Goal: Task Accomplishment & Management: Complete application form

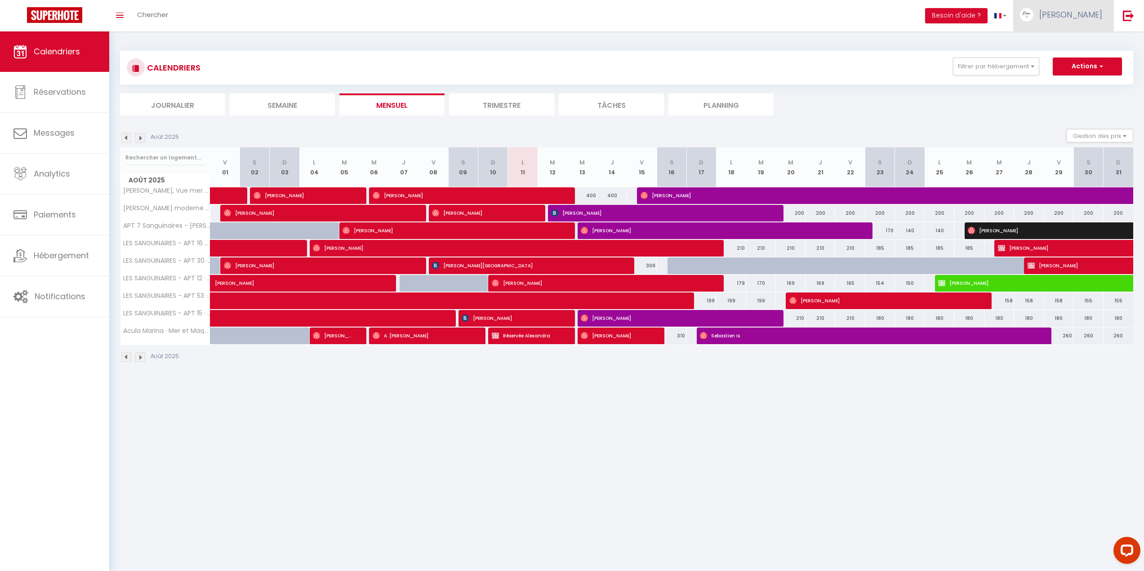
click at [1081, 13] on span "[PERSON_NAME]" at bounding box center [1070, 14] width 63 height 11
click at [1071, 63] on link "Équipe" at bounding box center [1077, 60] width 66 height 15
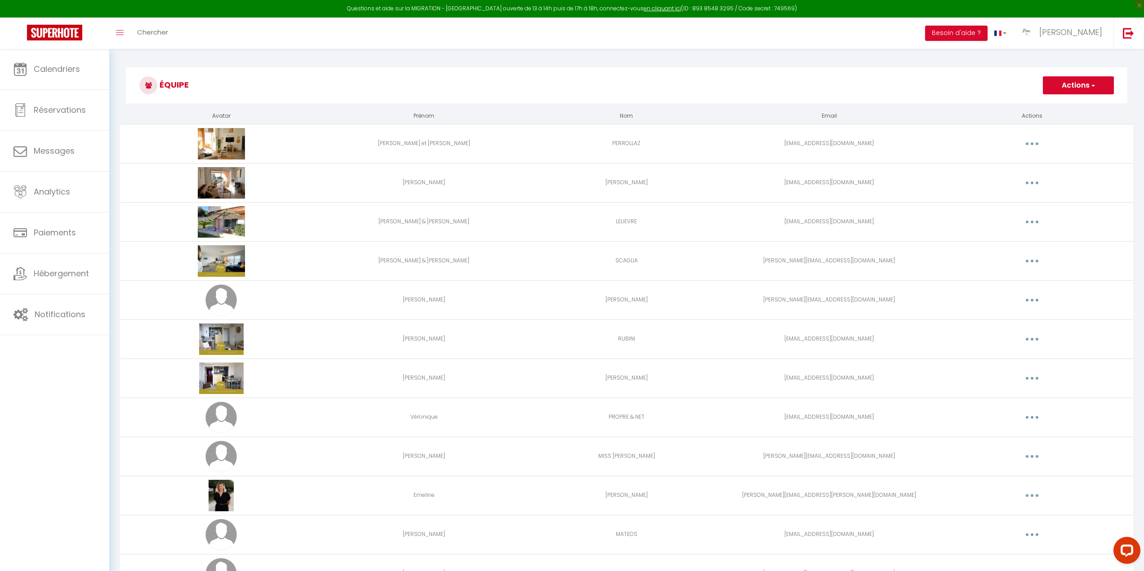
click at [1082, 84] on button "Actions" at bounding box center [1077, 85] width 71 height 18
click at [1068, 101] on link "Ajouter un nouvel utilisateur" at bounding box center [1060, 105] width 106 height 12
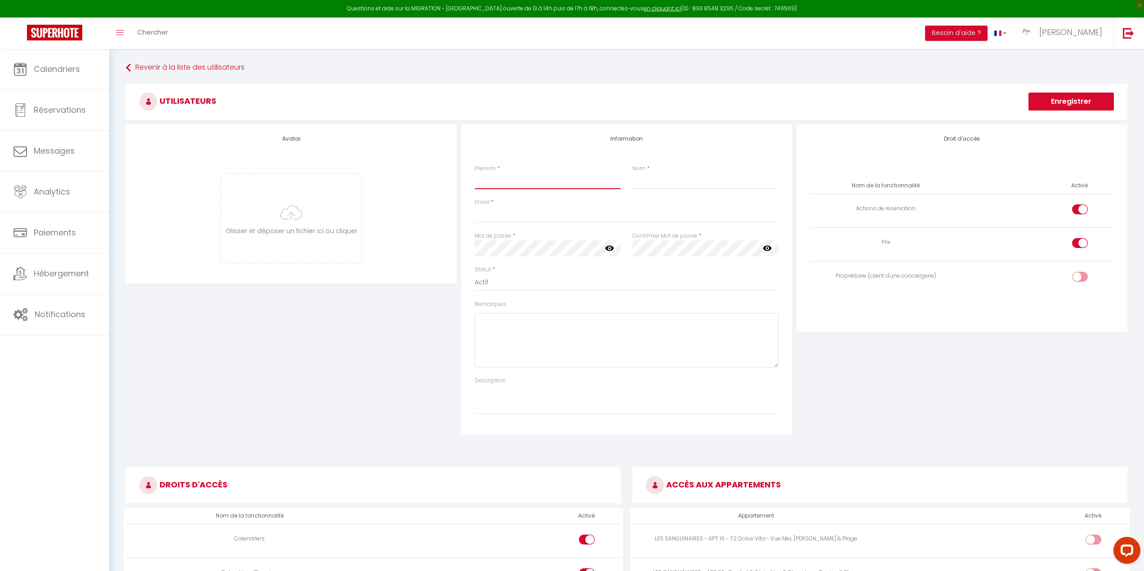
click at [476, 182] on input "Prénom" at bounding box center [547, 181] width 146 height 16
type input "Steeven"
click at [665, 182] on input "Nom" at bounding box center [705, 181] width 146 height 16
type input "Pariente"
click at [483, 209] on input "Email" at bounding box center [626, 215] width 304 height 16
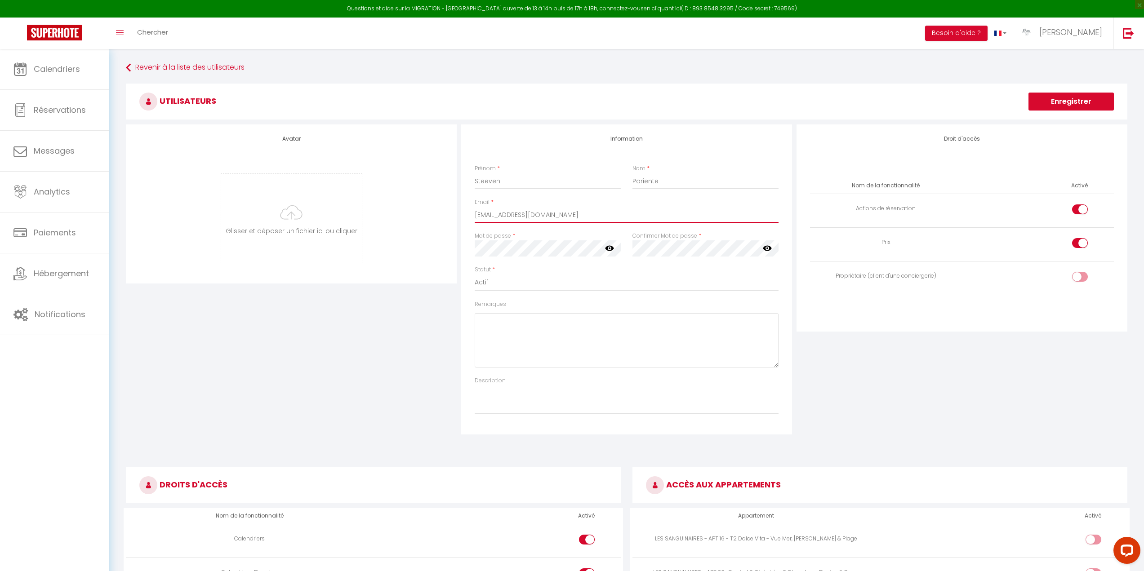
type input "[EMAIL_ADDRESS][DOMAIN_NAME]"
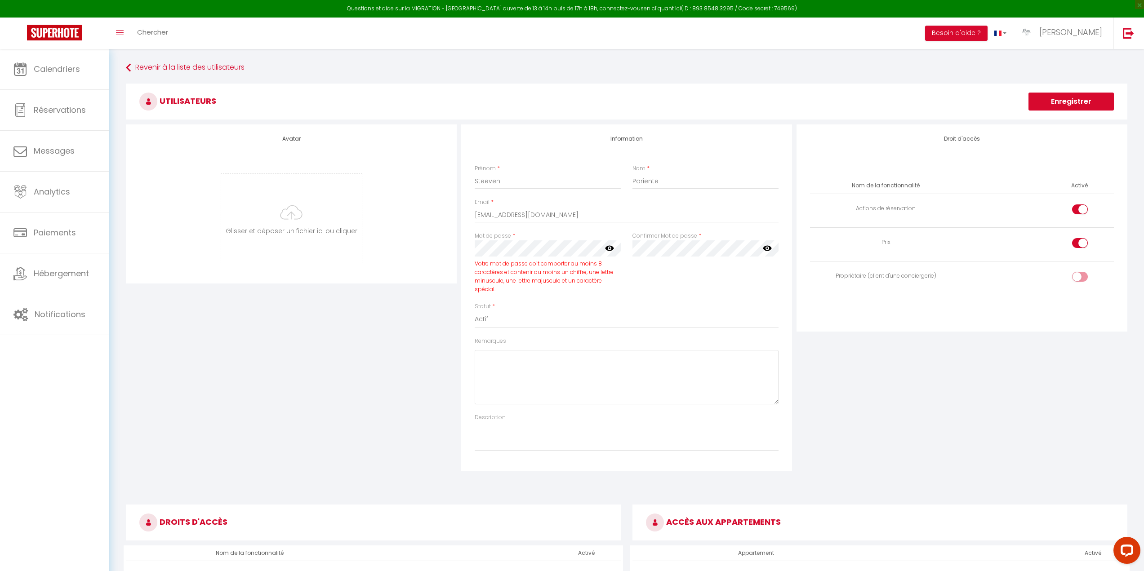
click at [608, 248] on icon at bounding box center [609, 248] width 9 height 9
click at [766, 250] on icon at bounding box center [766, 248] width 9 height 9
click at [702, 299] on div "Confirmer Mot de passe * false" at bounding box center [705, 267] width 158 height 71
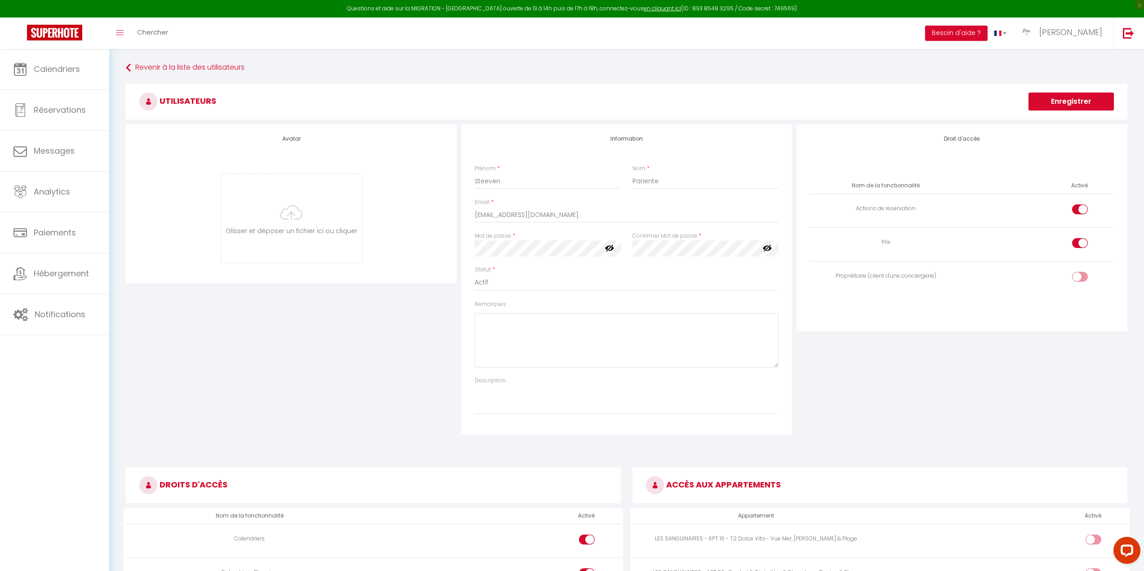
click at [695, 266] on div "Statut * Actif Inactif" at bounding box center [626, 279] width 304 height 26
click at [1080, 273] on input "checkbox" at bounding box center [1087, 278] width 16 height 13
checkbox input "true"
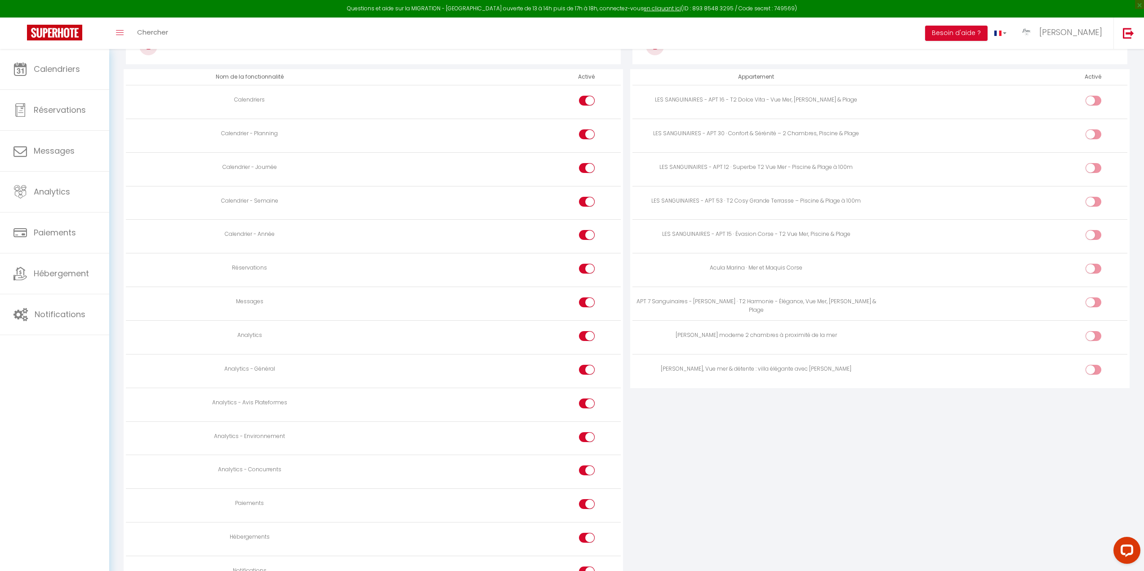
scroll to position [527, 0]
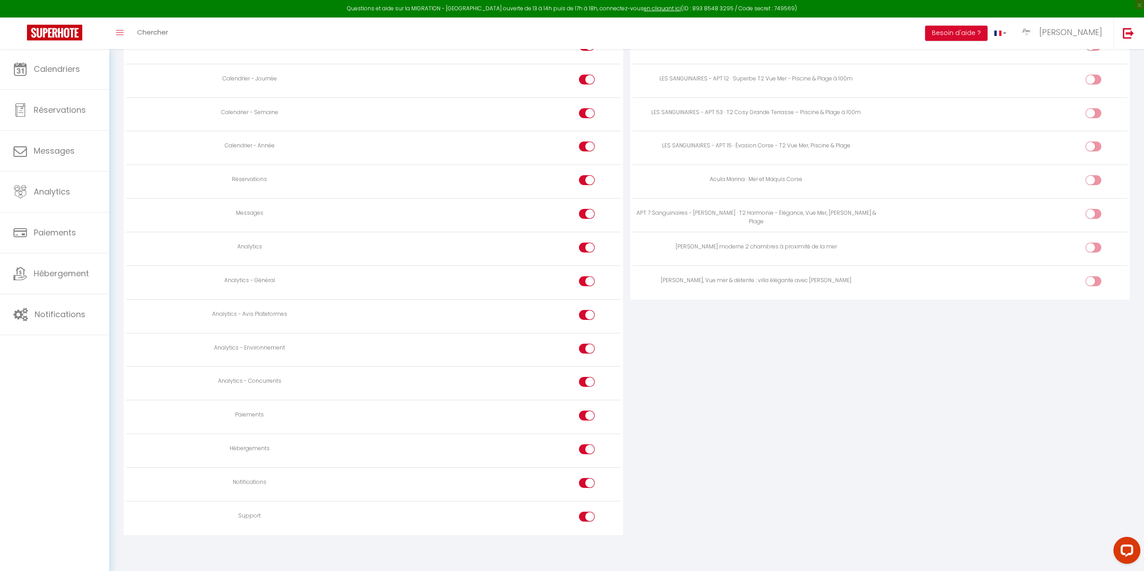
click at [584, 514] on div at bounding box center [587, 517] width 16 height 10
click at [586, 514] on input "checkbox" at bounding box center [594, 518] width 16 height 13
checkbox input "false"
click at [1099, 247] on input "checkbox" at bounding box center [1101, 249] width 16 height 13
checkbox input "true"
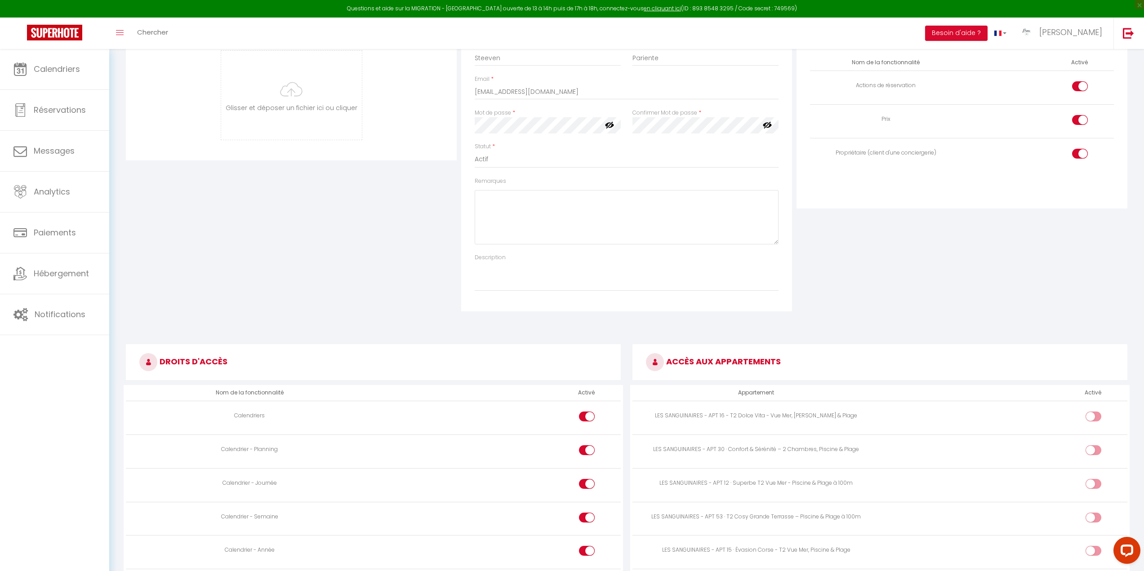
scroll to position [0, 0]
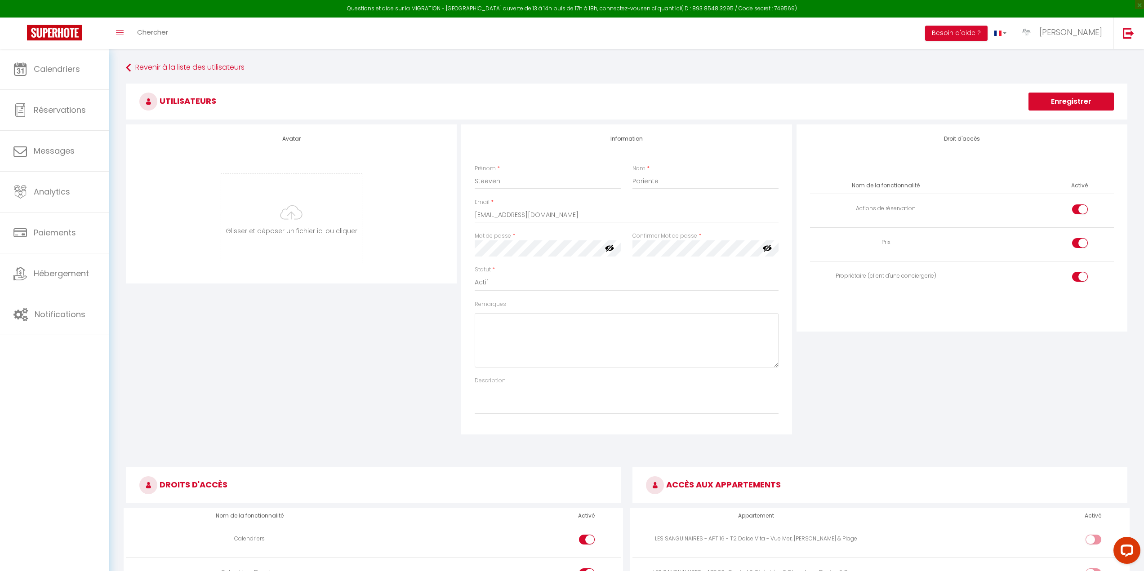
click at [1084, 209] on input "checkbox" at bounding box center [1087, 210] width 16 height 13
checkbox input "false"
click at [1055, 100] on button "Enregistrer" at bounding box center [1070, 102] width 85 height 18
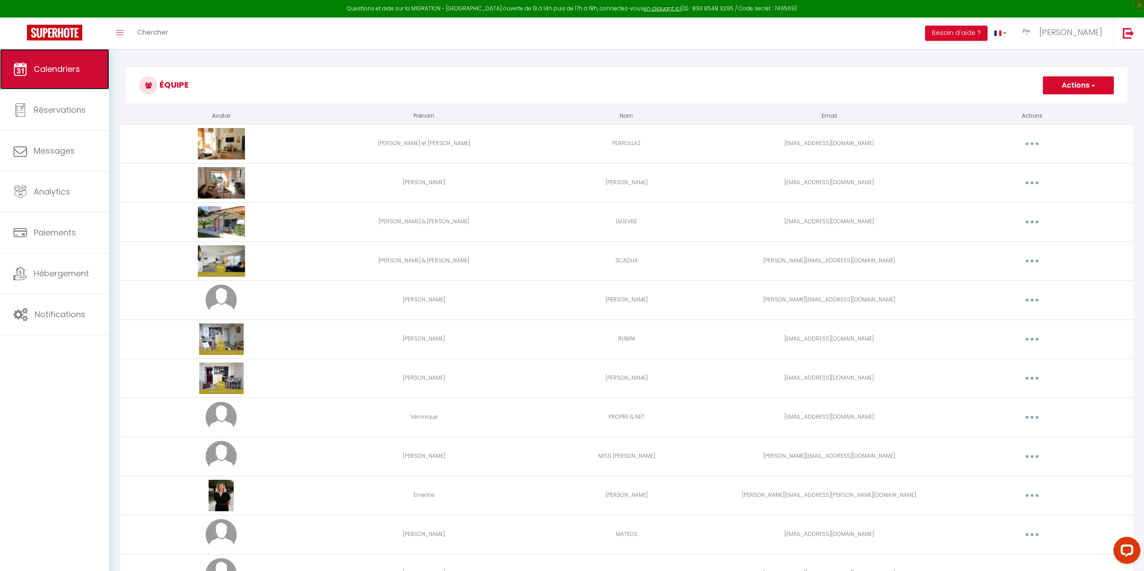
click at [50, 73] on span "Calendriers" at bounding box center [57, 68] width 46 height 11
